Goal: Transaction & Acquisition: Purchase product/service

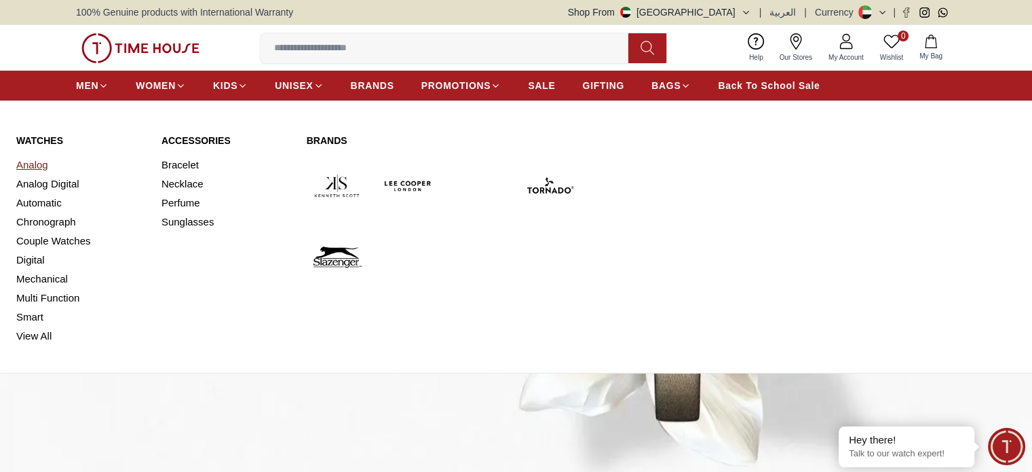
click at [38, 165] on link "Analog" at bounding box center [80, 164] width 129 height 19
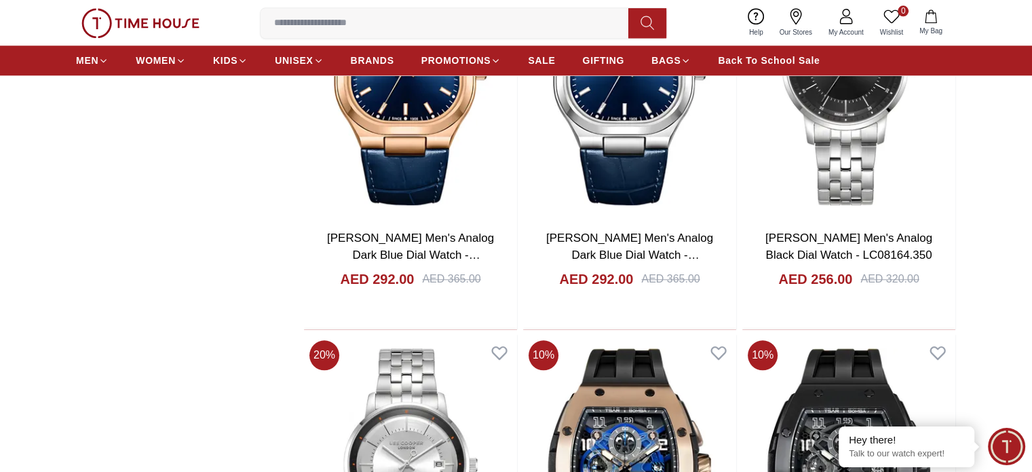
scroll to position [1454, 0]
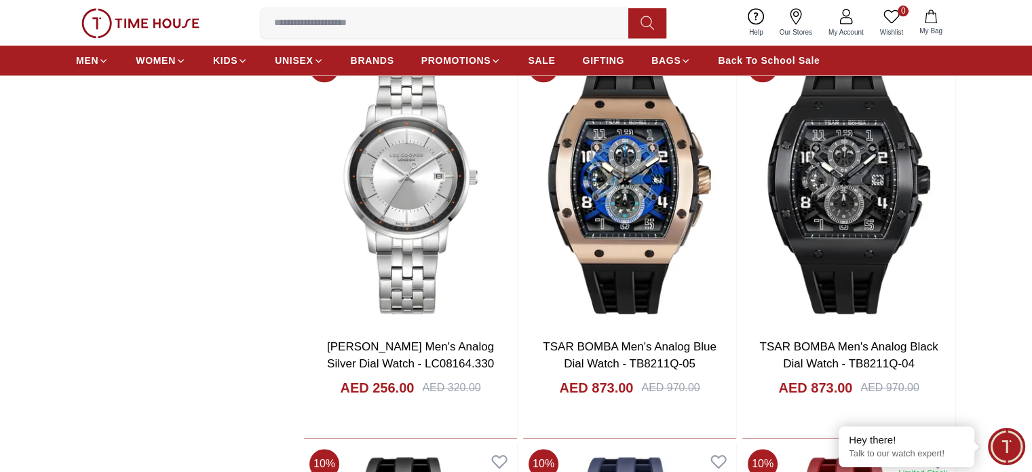
scroll to position [1736, 0]
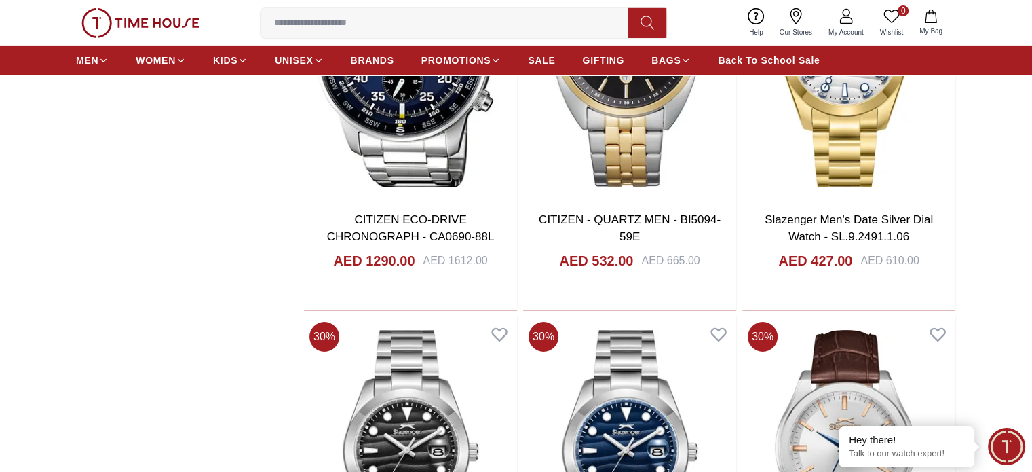
scroll to position [4643, 0]
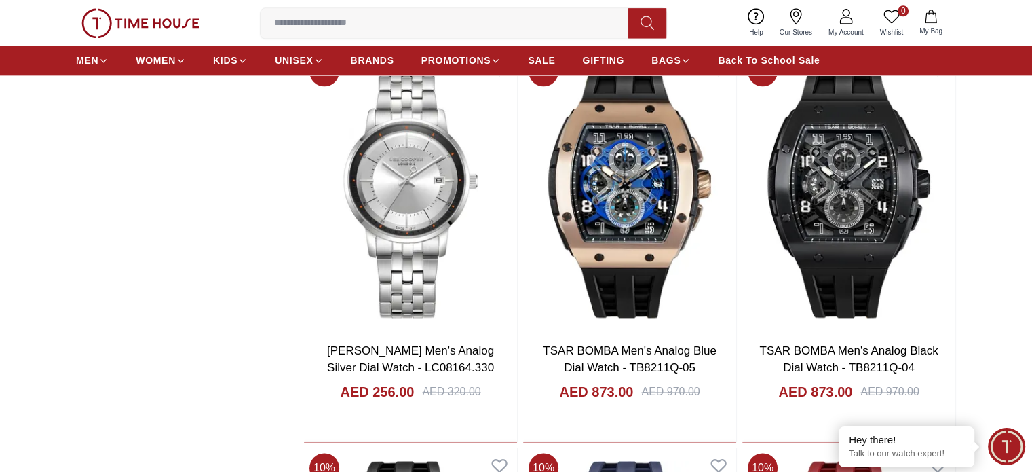
scroll to position [1734, 0]
